Goal: Task Accomplishment & Management: Manage account settings

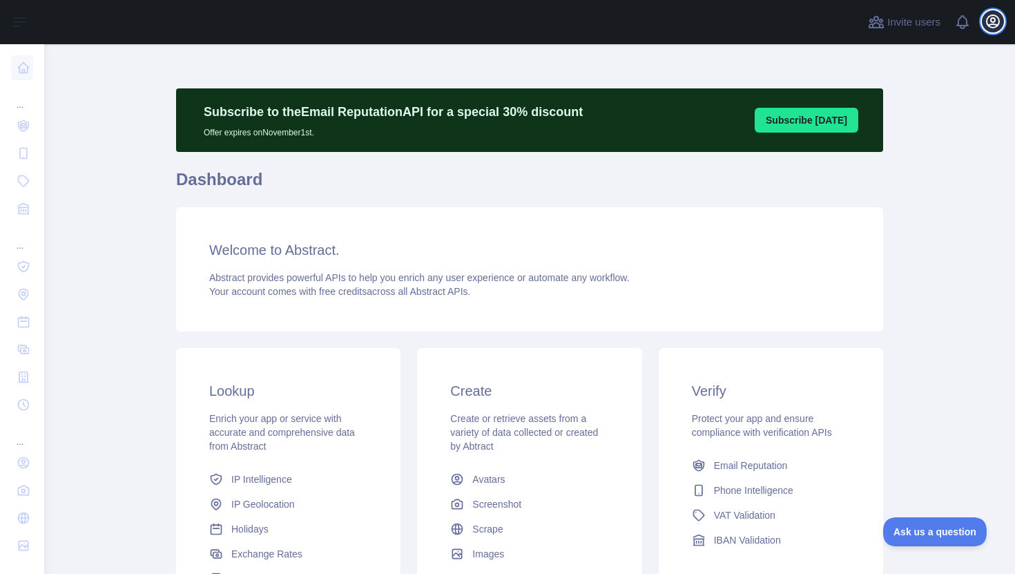
click at [988, 23] on icon "button" at bounding box center [993, 21] width 17 height 17
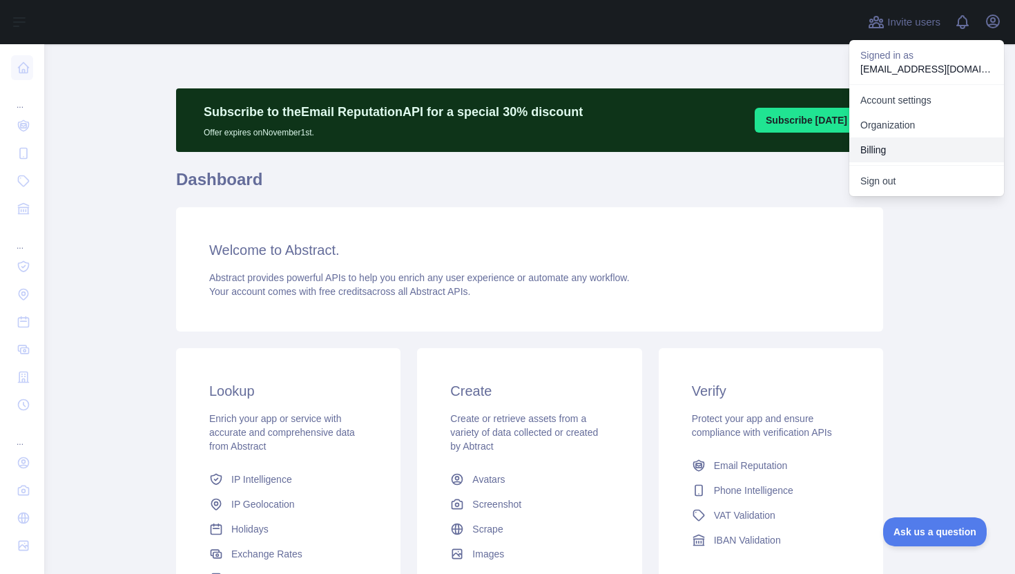
click at [889, 148] on button "Billing" at bounding box center [926, 149] width 155 height 25
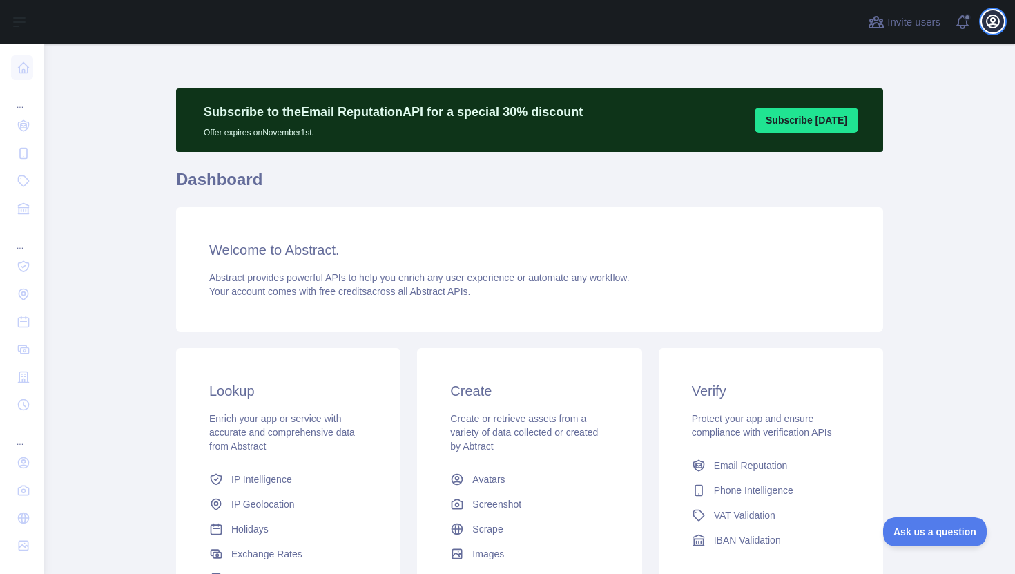
click at [998, 19] on icon "button" at bounding box center [993, 21] width 17 height 17
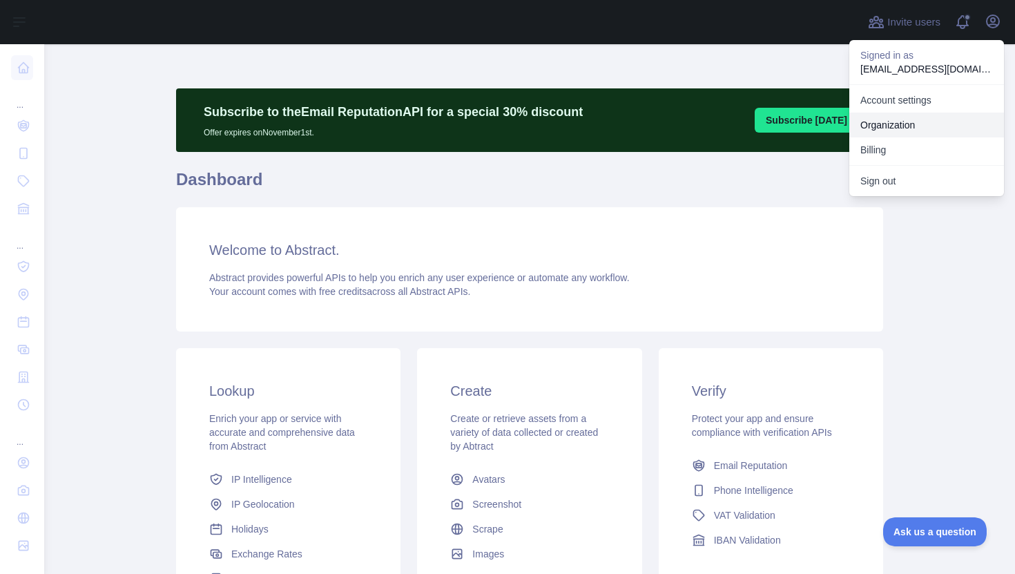
click at [925, 132] on link "Organization" at bounding box center [926, 125] width 155 height 25
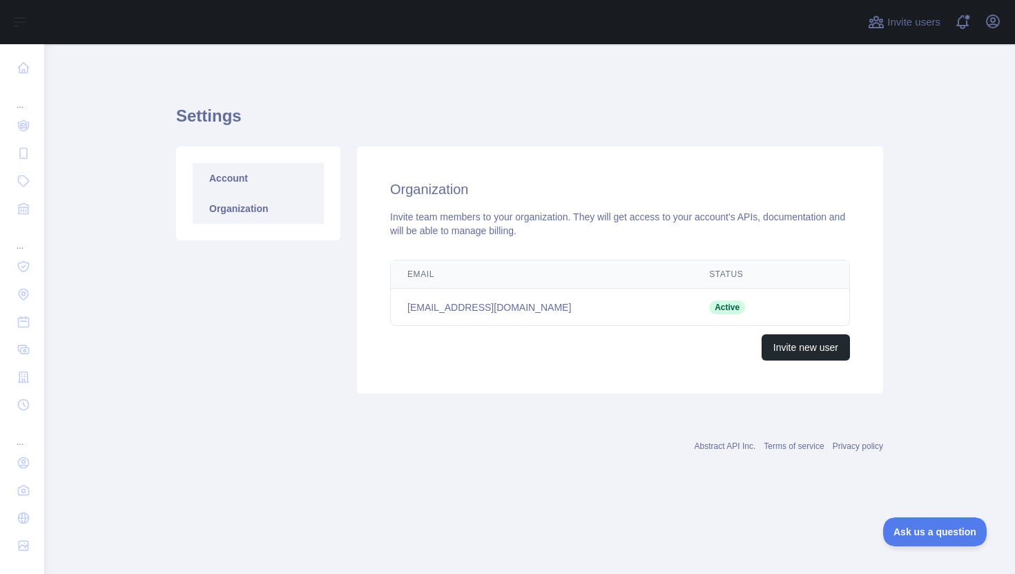
click at [222, 172] on link "Account" at bounding box center [258, 178] width 131 height 30
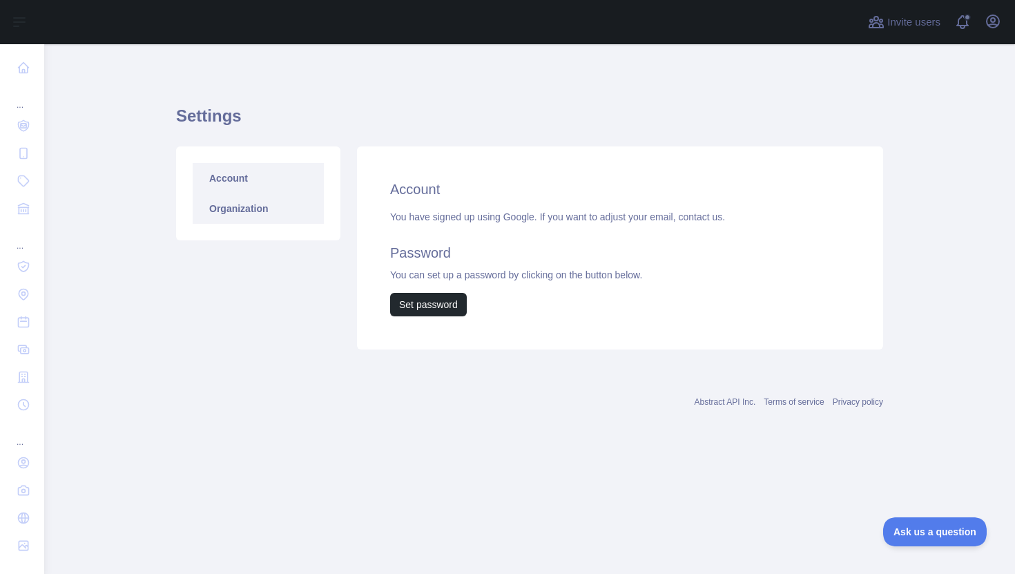
click at [247, 208] on link "Organization" at bounding box center [258, 208] width 131 height 30
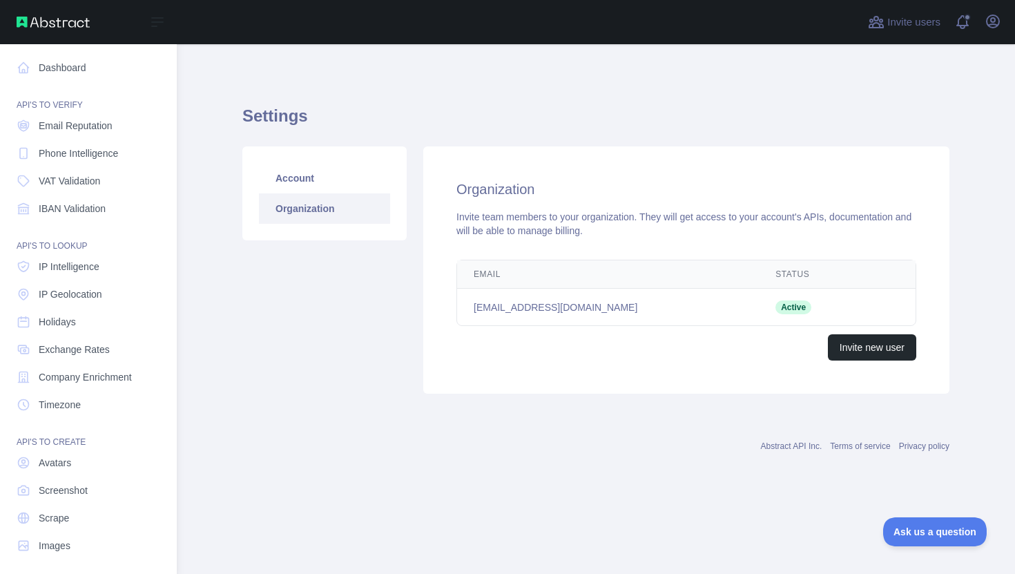
scroll to position [6, 0]
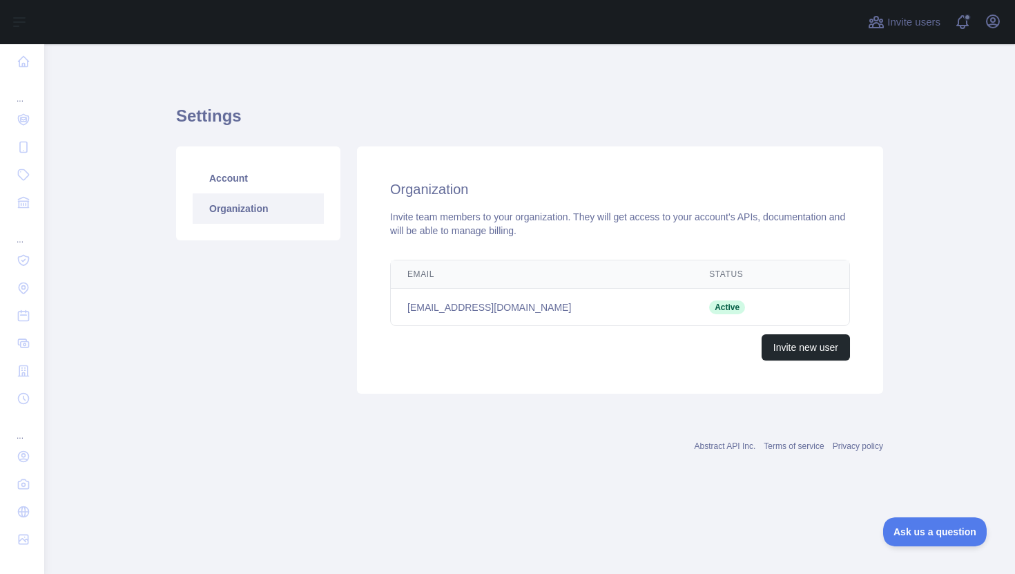
click at [471, 302] on td "[EMAIL_ADDRESS][DOMAIN_NAME]" at bounding box center [542, 307] width 302 height 37
click at [995, 15] on icon "button" at bounding box center [993, 21] width 12 height 12
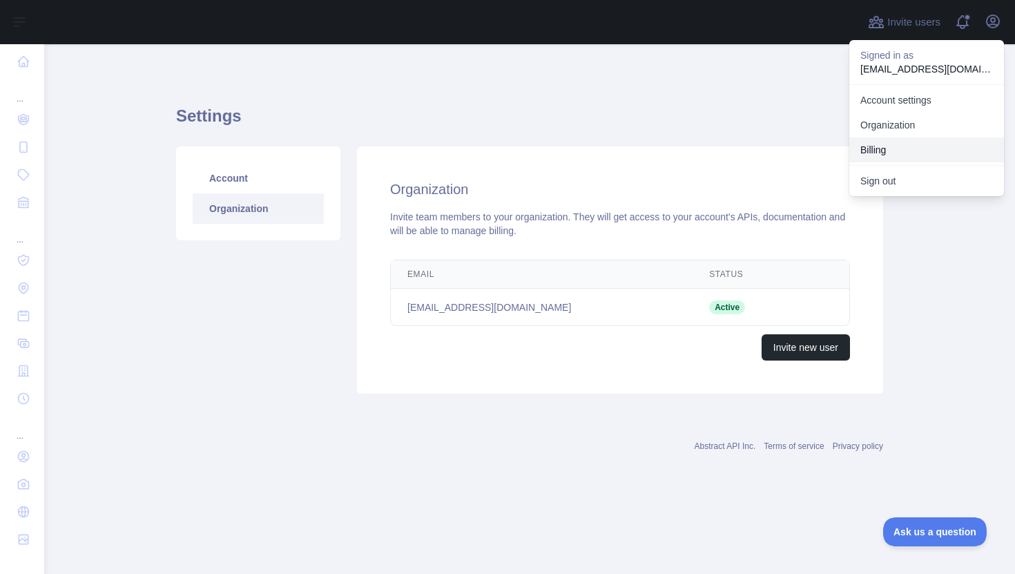
click at [873, 157] on button "Billing" at bounding box center [926, 149] width 155 height 25
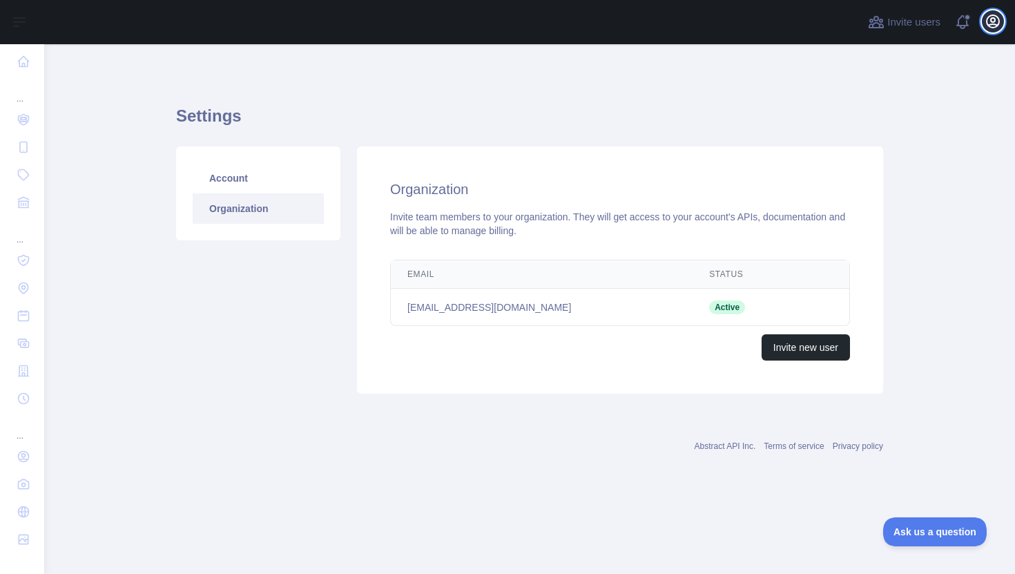
click at [994, 17] on icon "button" at bounding box center [993, 21] width 12 height 12
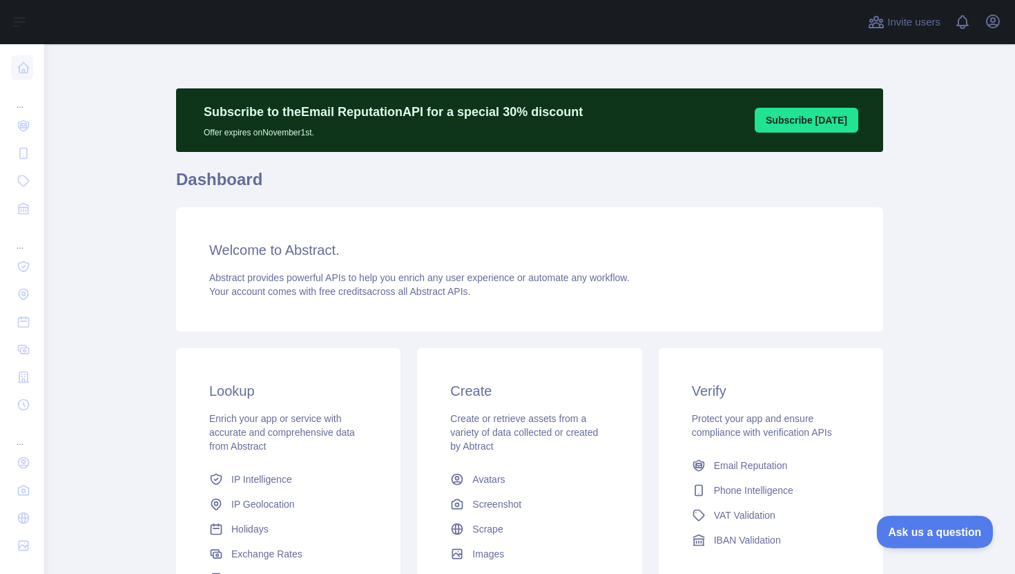
click at [939, 538] on button "Ask us a question" at bounding box center [928, 529] width 104 height 29
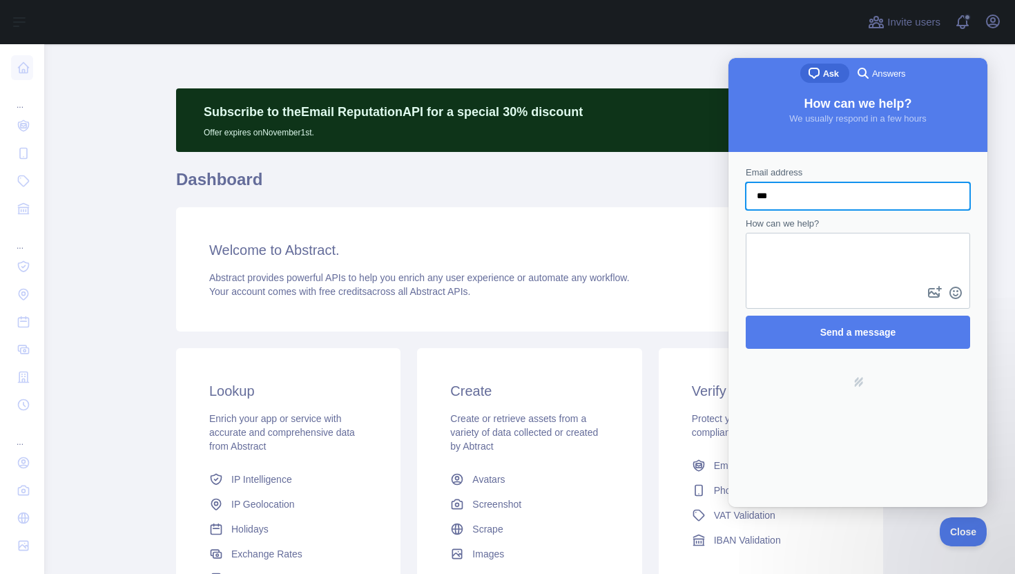
type input "**********"
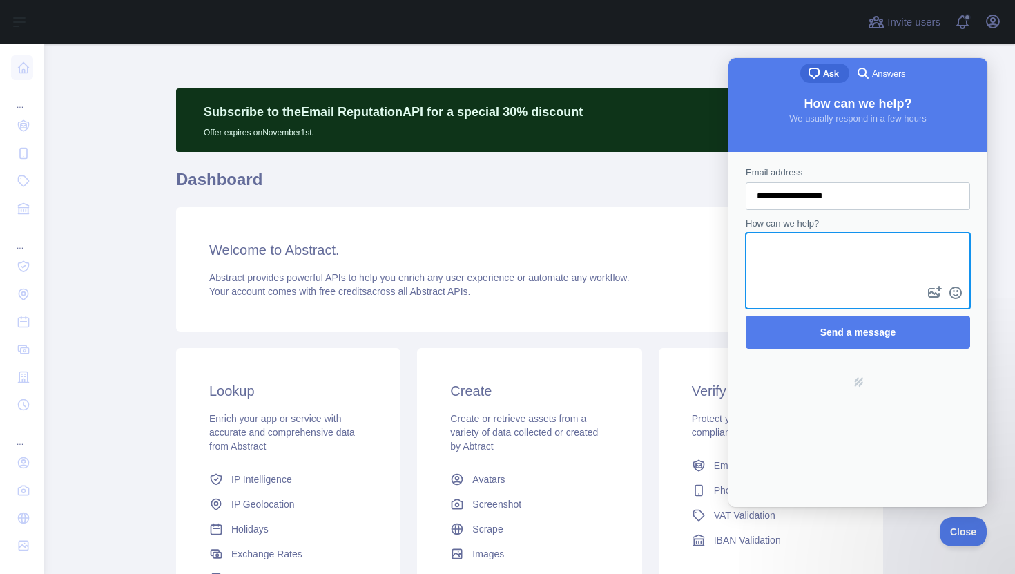
click at [830, 262] on textarea "How can we help?" at bounding box center [858, 258] width 222 height 49
type textarea "**********"
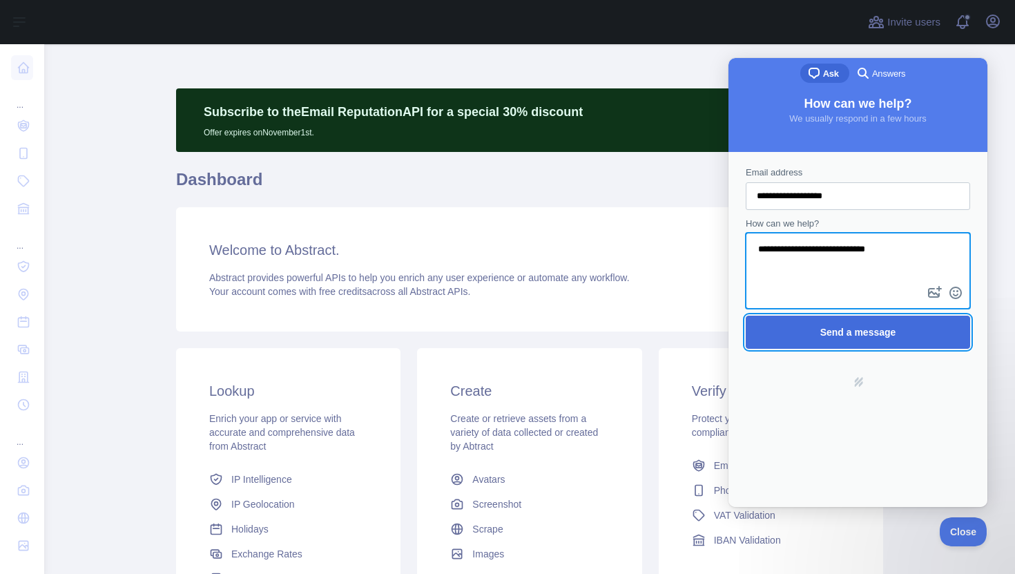
click at [882, 323] on span "Send a message" at bounding box center [858, 332] width 194 height 32
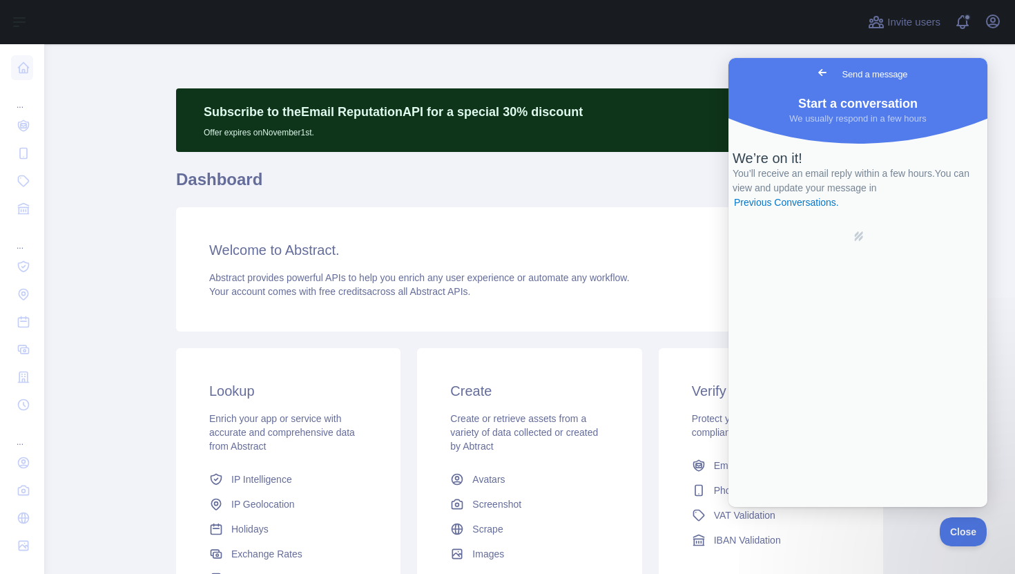
click at [814, 70] on span "Go back" at bounding box center [822, 72] width 17 height 17
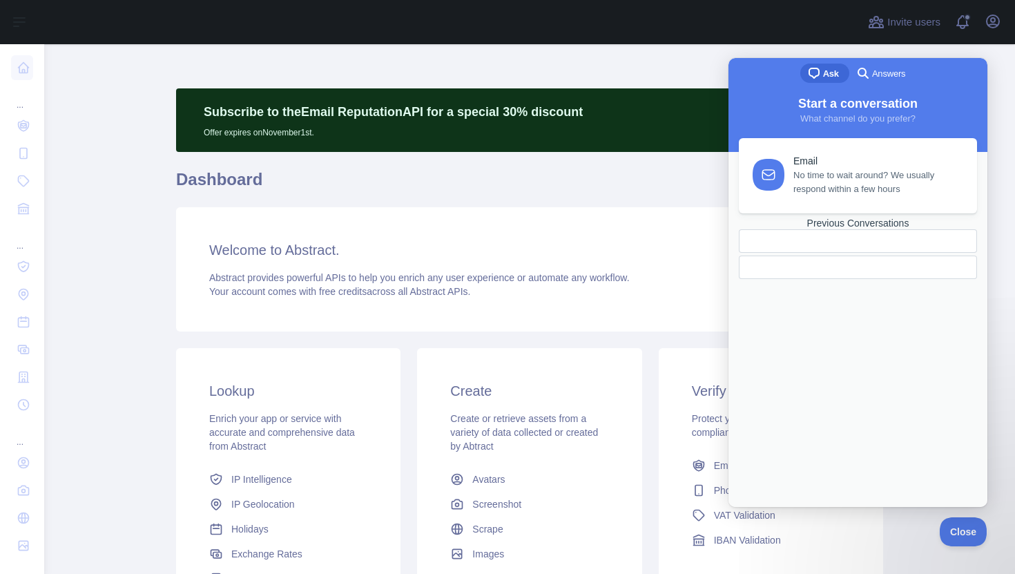
click at [574, 191] on h1 "Dashboard" at bounding box center [529, 184] width 707 height 33
click at [882, 71] on span "Answers" at bounding box center [888, 74] width 33 height 14
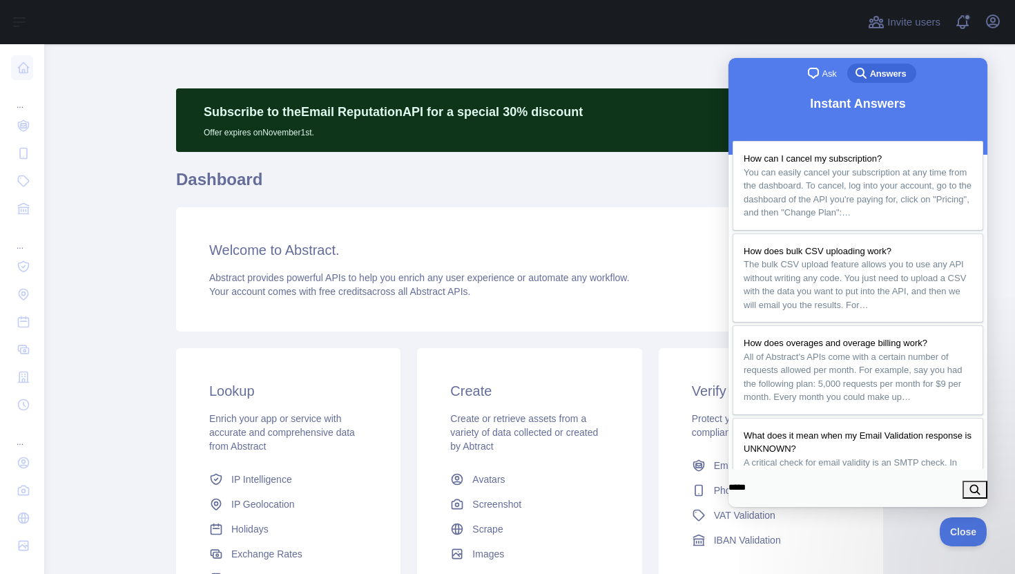
type input "******"
click button "search" at bounding box center [975, 490] width 25 height 18
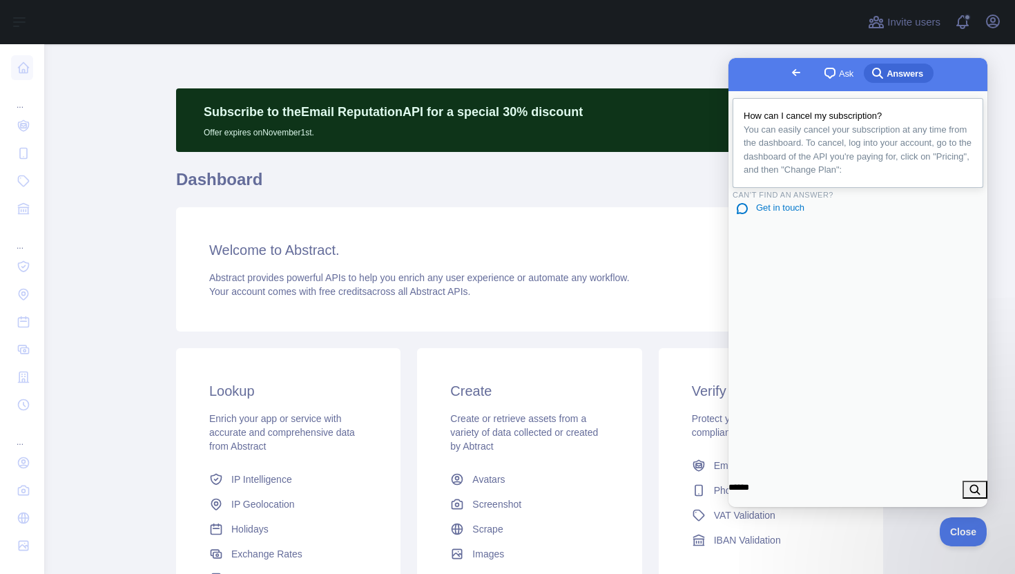
click at [826, 151] on span "You can easily cancel your subscription at any time from the dashboard. To canc…" at bounding box center [858, 149] width 228 height 51
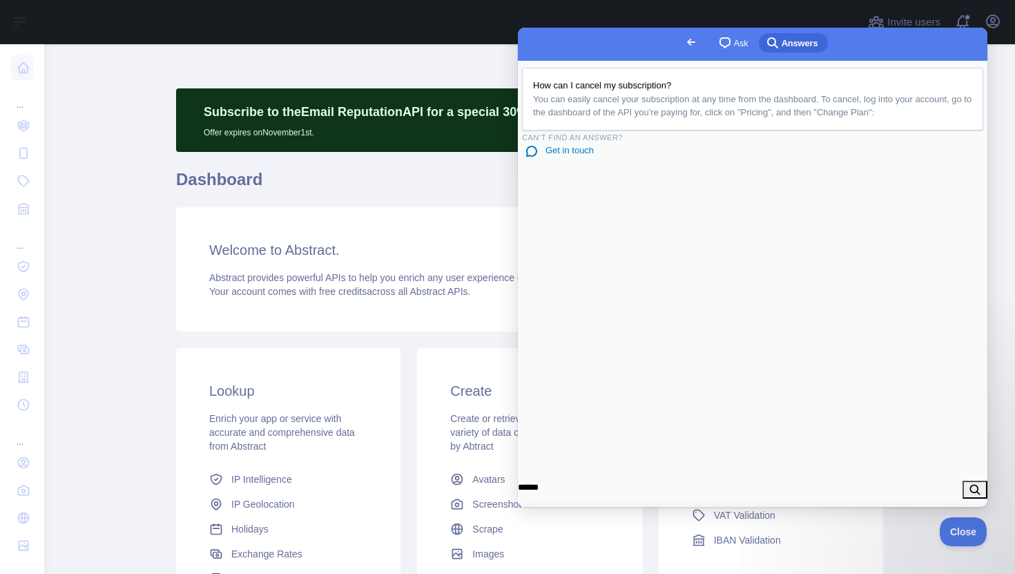
click at [546, 514] on button "Close" at bounding box center [533, 523] width 25 height 18
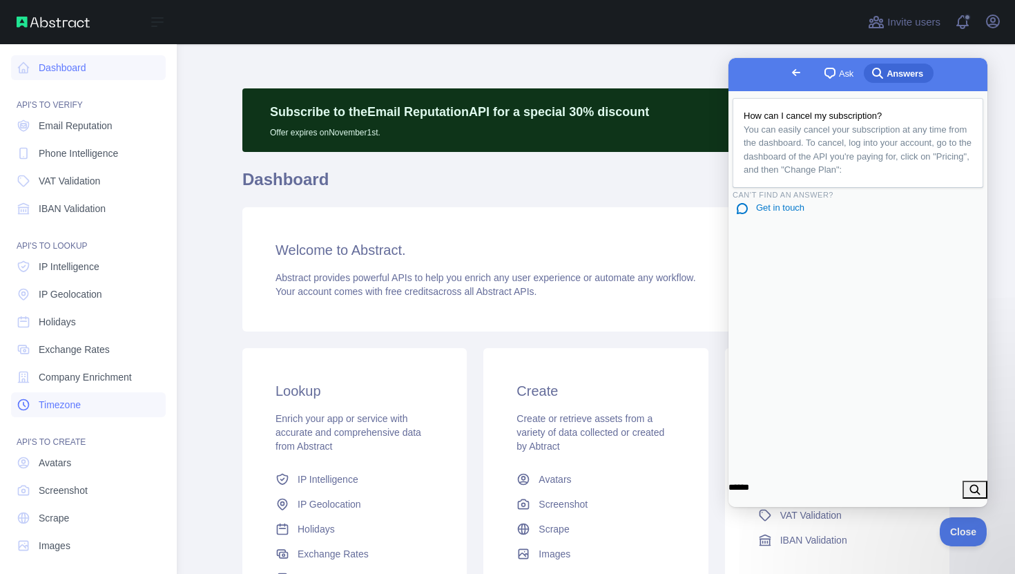
scroll to position [6, 0]
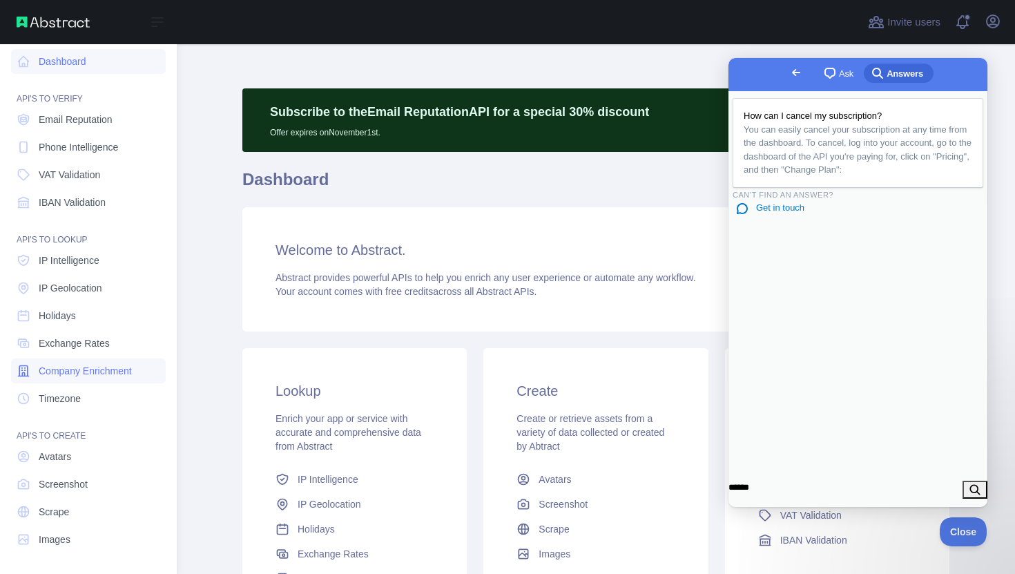
click at [96, 370] on span "Company Enrichment" at bounding box center [85, 371] width 93 height 14
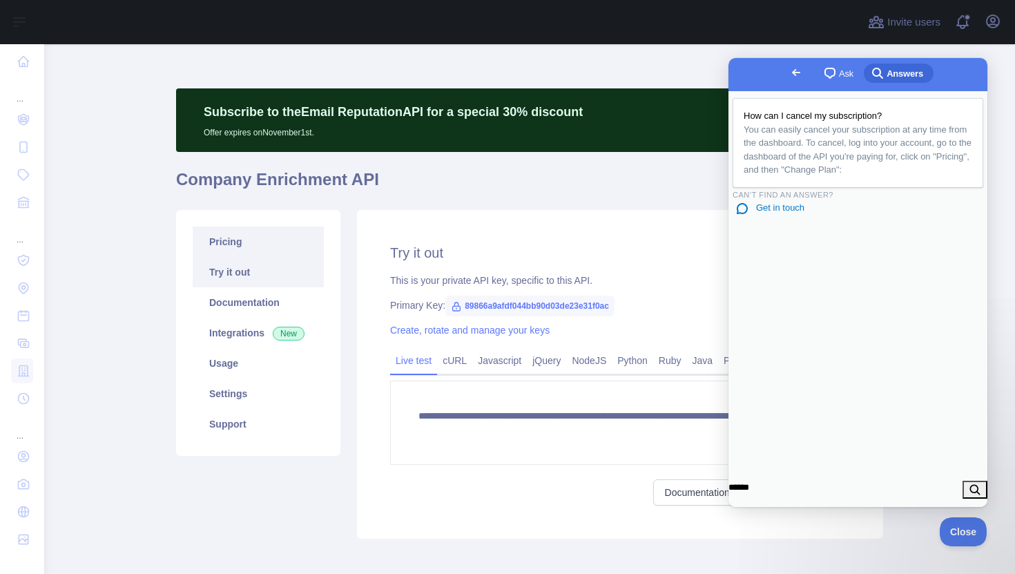
click at [227, 242] on link "Pricing" at bounding box center [258, 241] width 131 height 30
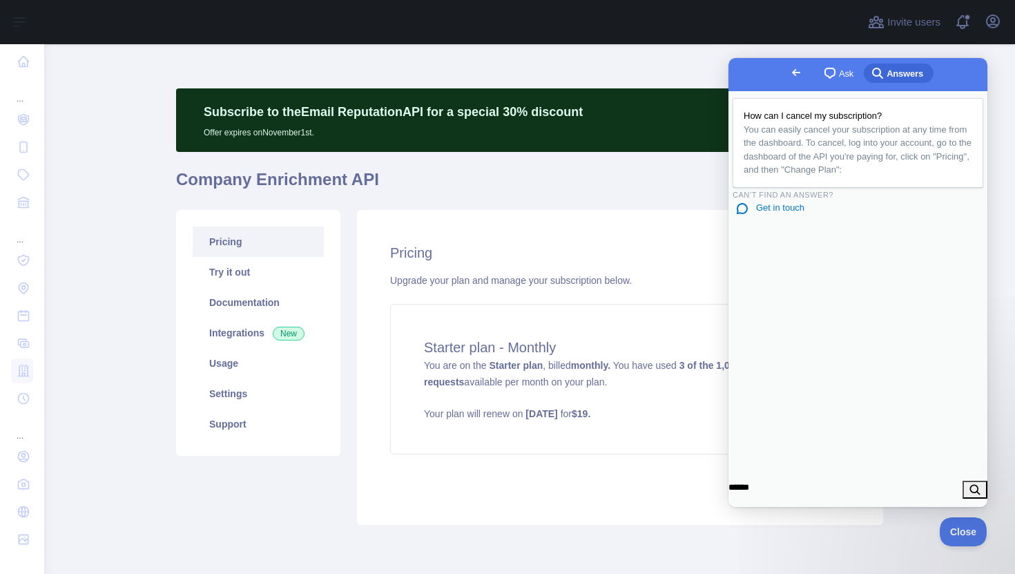
click at [788, 67] on span "Go back" at bounding box center [796, 72] width 17 height 17
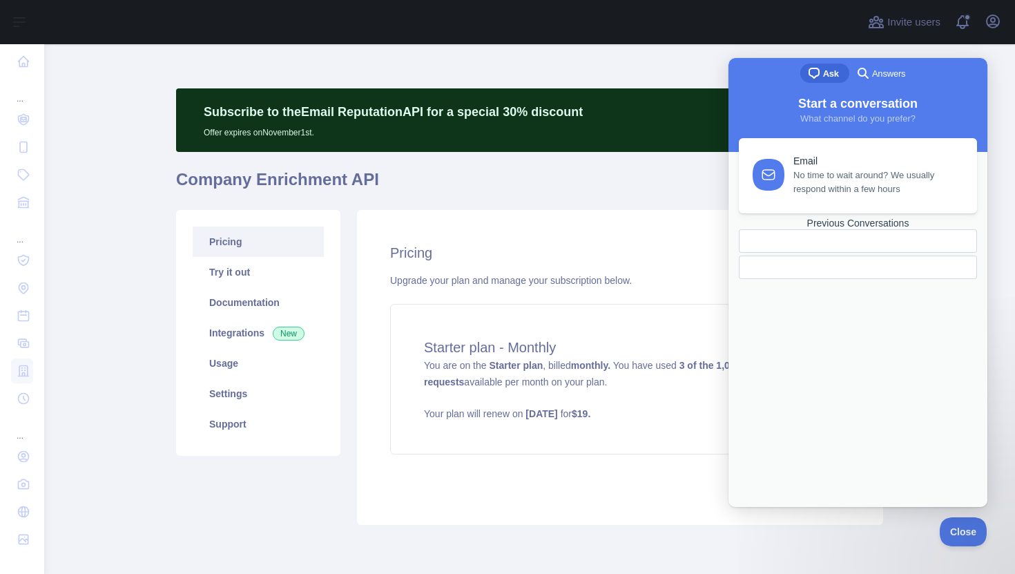
click at [598, 266] on div "Pricing Upgrade your plan and manage your subscription below. Starter plan - Mo…" at bounding box center [620, 367] width 526 height 315
click at [952, 525] on span "Close" at bounding box center [959, 530] width 47 height 10
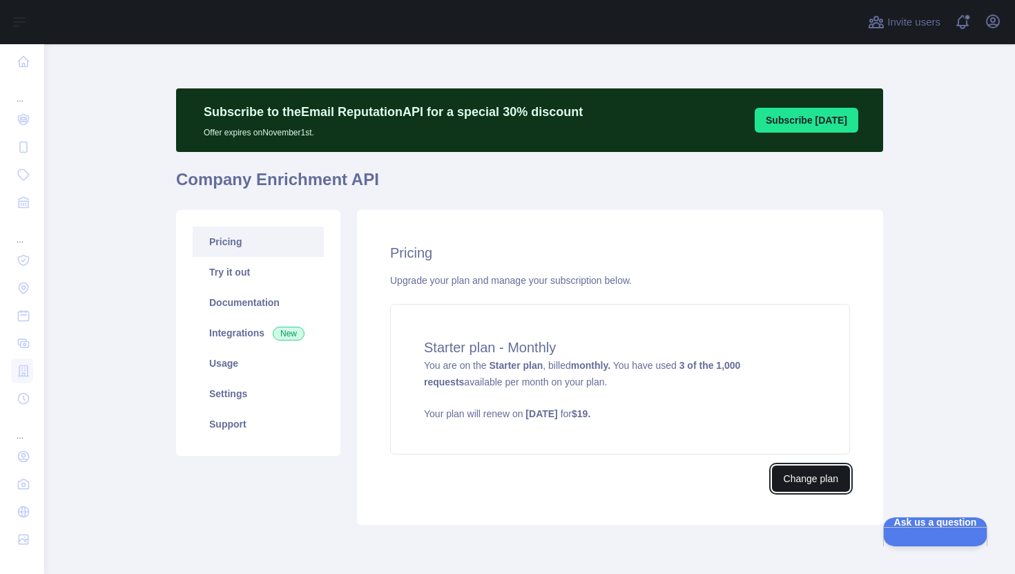
click at [822, 474] on button "Change plan" at bounding box center [811, 478] width 78 height 26
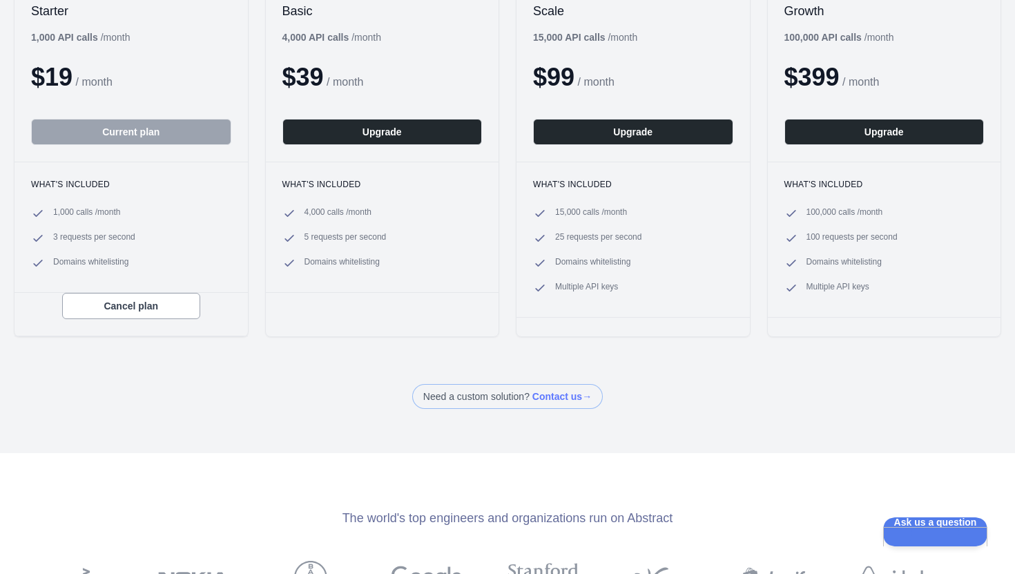
scroll to position [222, 0]
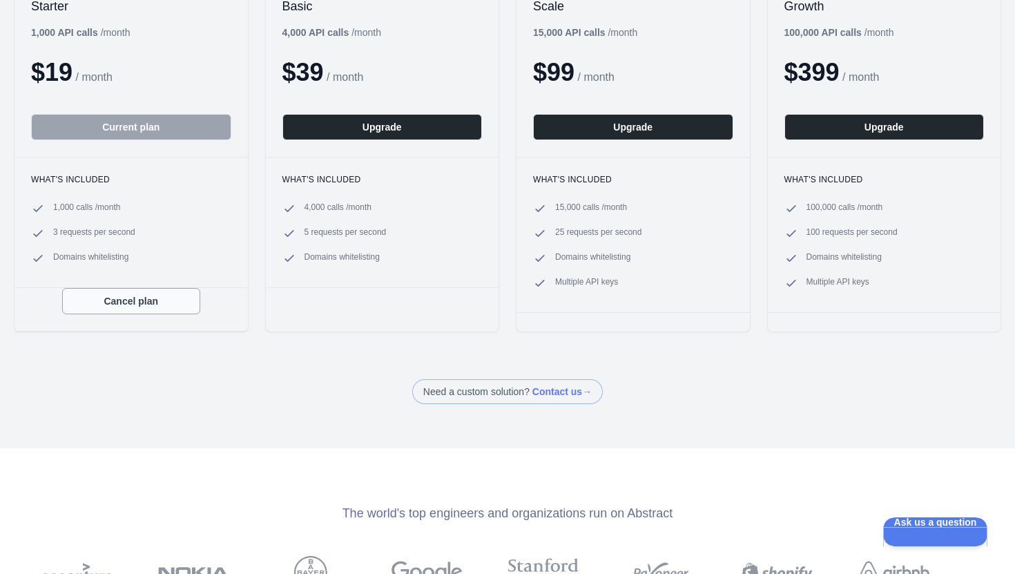
click at [129, 292] on button "Cancel plan" at bounding box center [131, 301] width 138 height 26
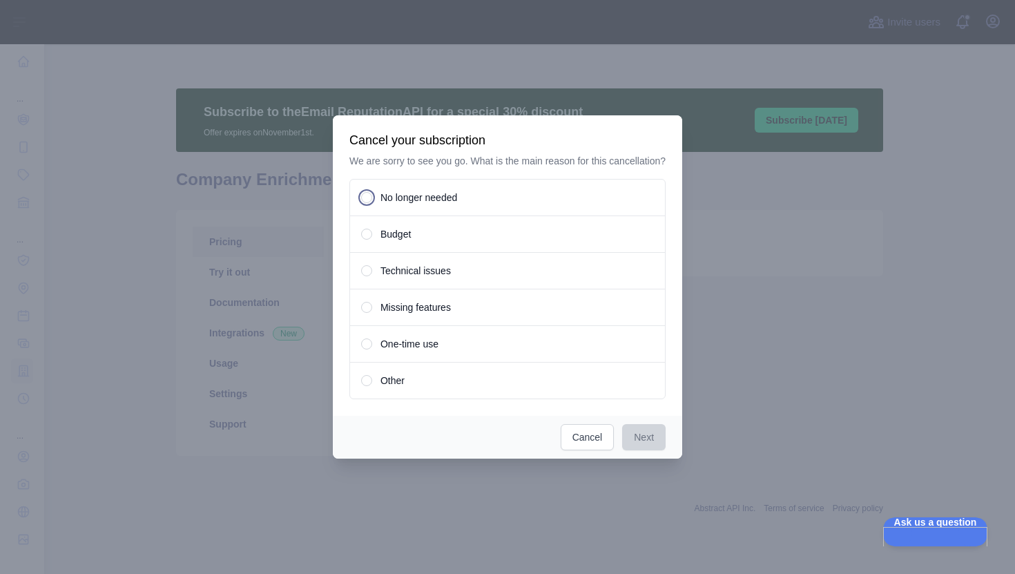
click at [397, 204] on span "No longer needed" at bounding box center [418, 198] width 77 height 14
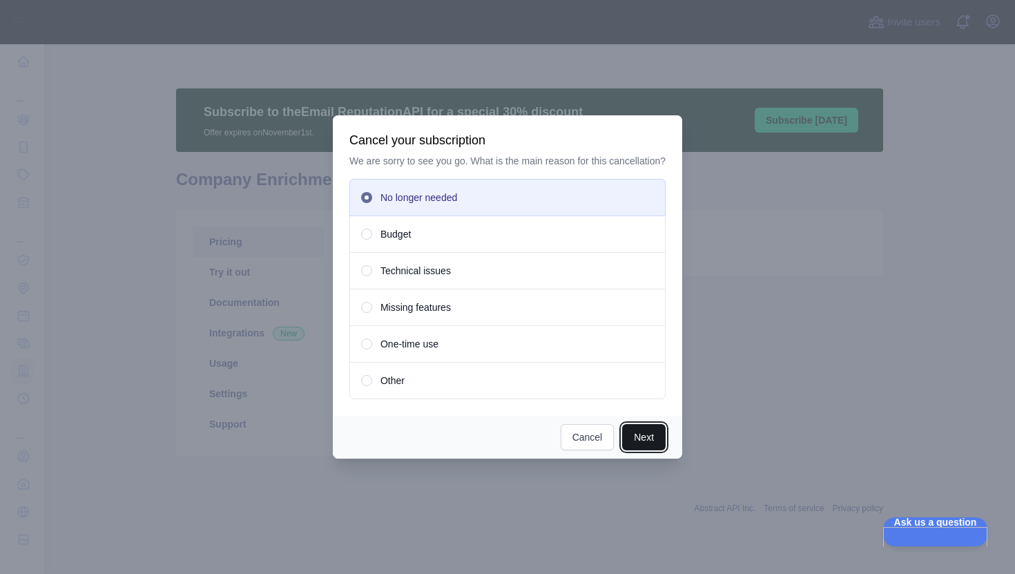
click at [655, 449] on button "Next" at bounding box center [643, 437] width 43 height 26
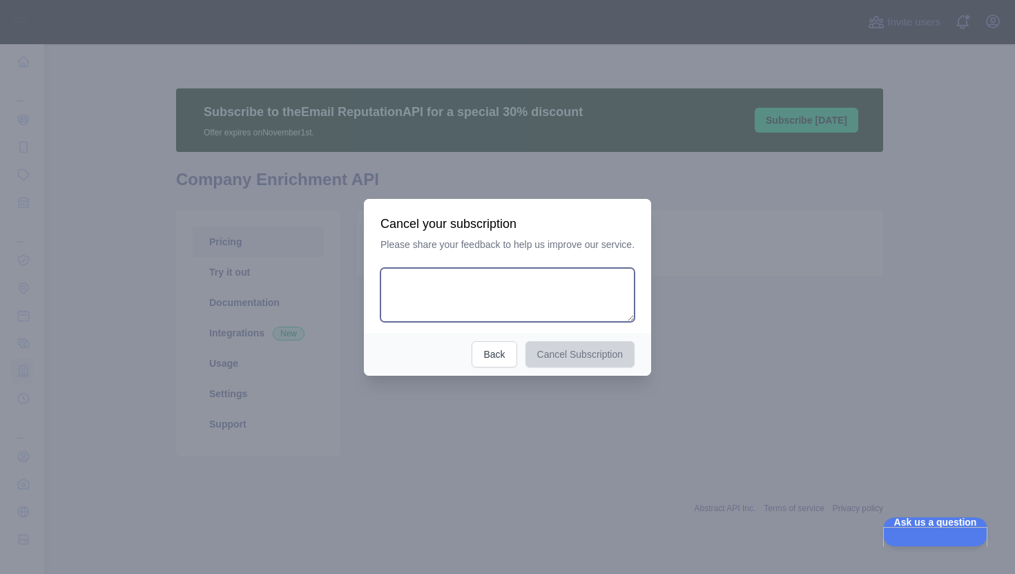
click at [507, 273] on textarea at bounding box center [507, 295] width 254 height 54
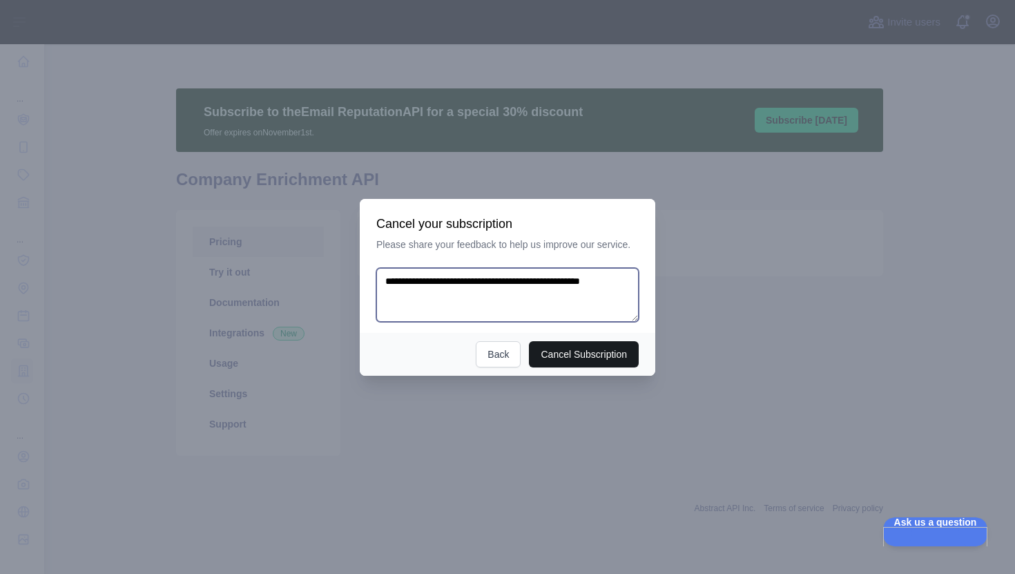
type textarea "**********"
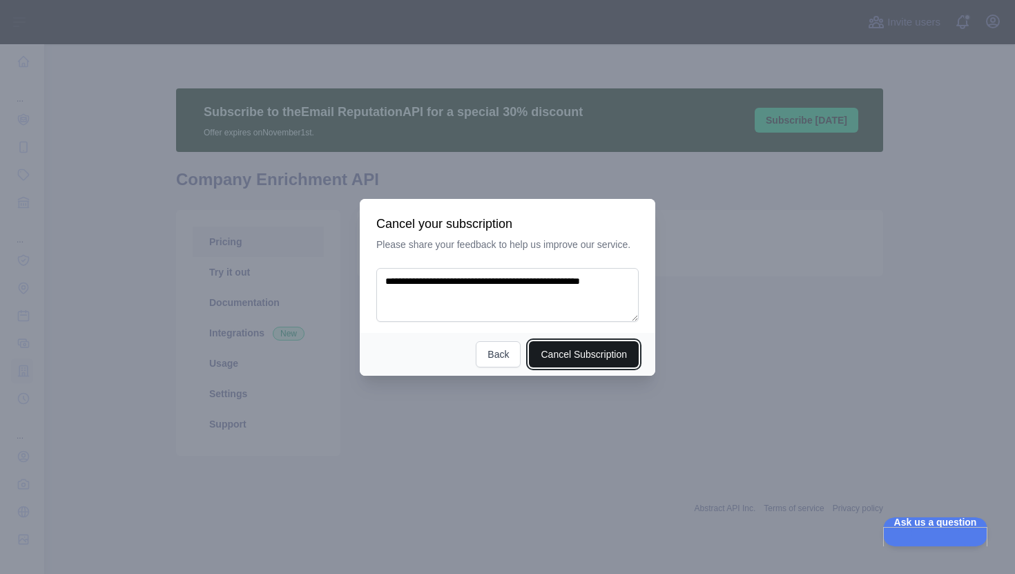
click at [580, 347] on button "Cancel Subscription" at bounding box center [584, 354] width 110 height 26
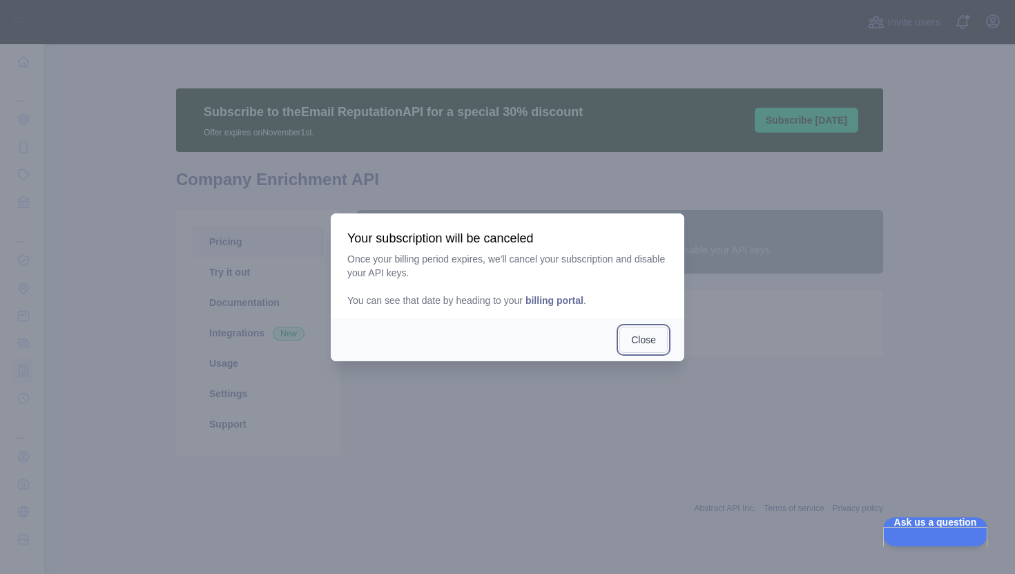
click at [658, 347] on button "Close" at bounding box center [643, 340] width 48 height 26
